Goal: Information Seeking & Learning: Learn about a topic

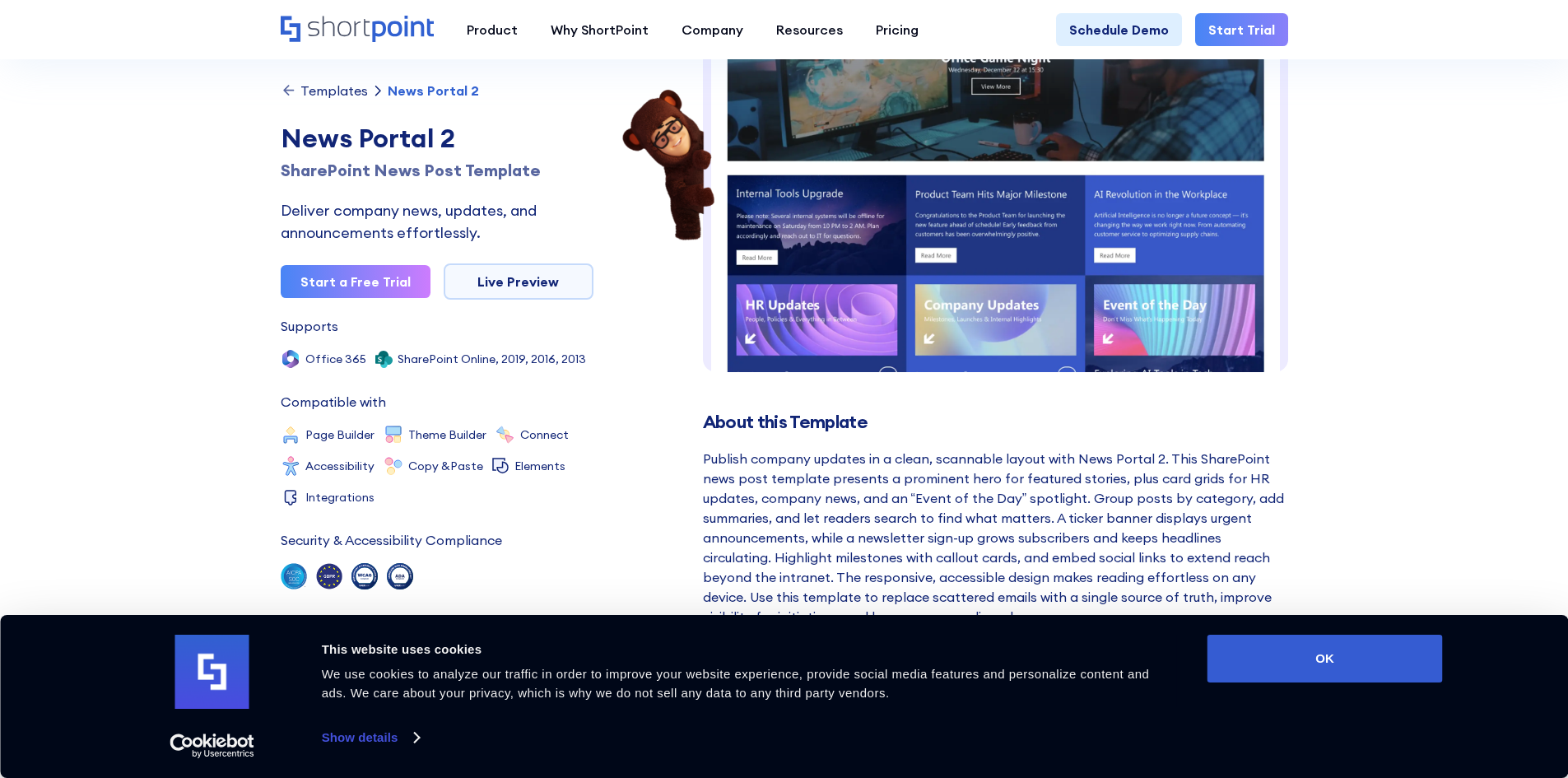
scroll to position [82, 0]
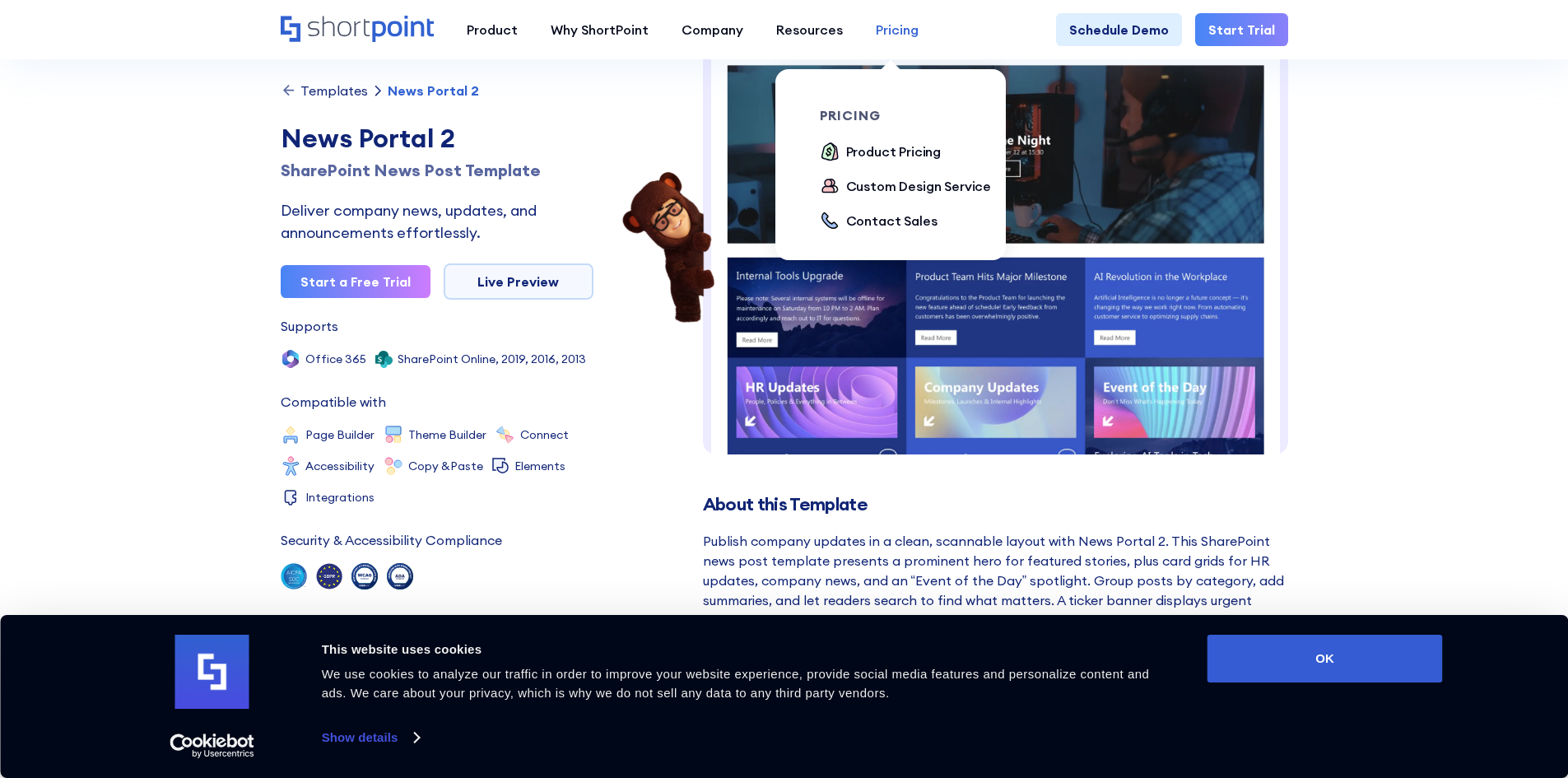
click at [881, 31] on div "Pricing" at bounding box center [897, 29] width 43 height 20
click at [875, 149] on div "Product Pricing" at bounding box center [894, 151] width 96 height 20
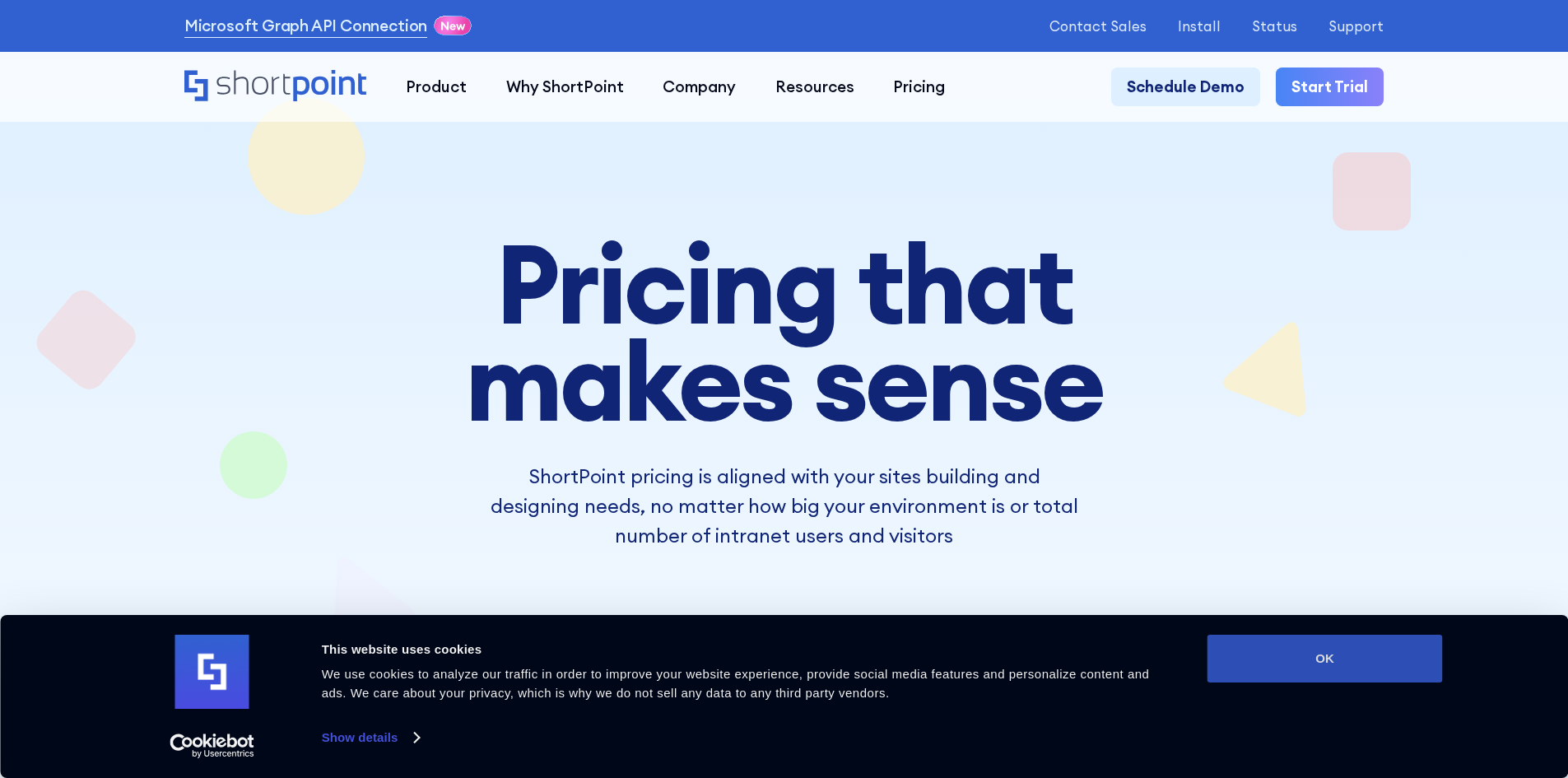
click at [1314, 670] on button "OK" at bounding box center [1325, 658] width 236 height 48
